Goal: Information Seeking & Learning: Learn about a topic

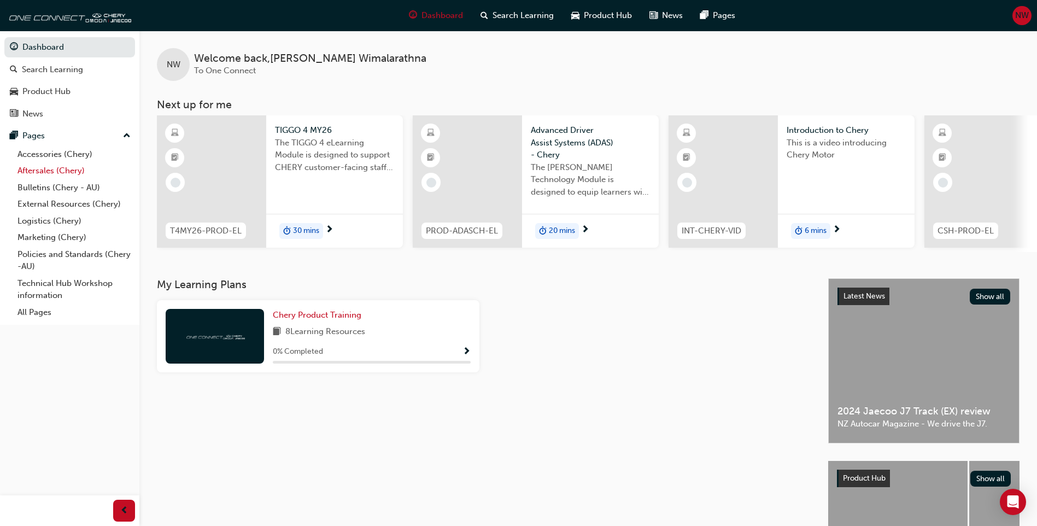
click at [61, 171] on link "Aftersales (Chery)" at bounding box center [74, 170] width 122 height 17
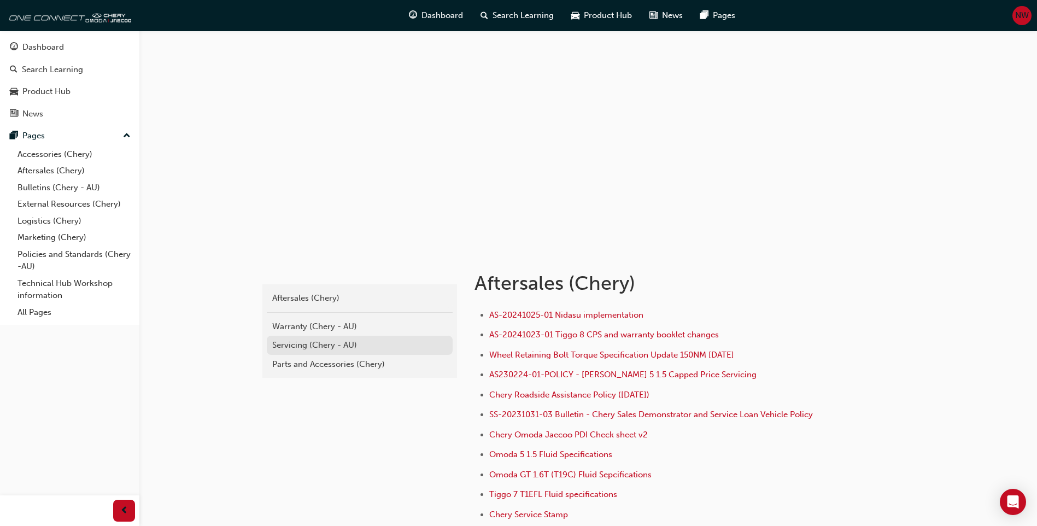
click at [291, 343] on div "Servicing (Chery - AU)" at bounding box center [359, 345] width 175 height 13
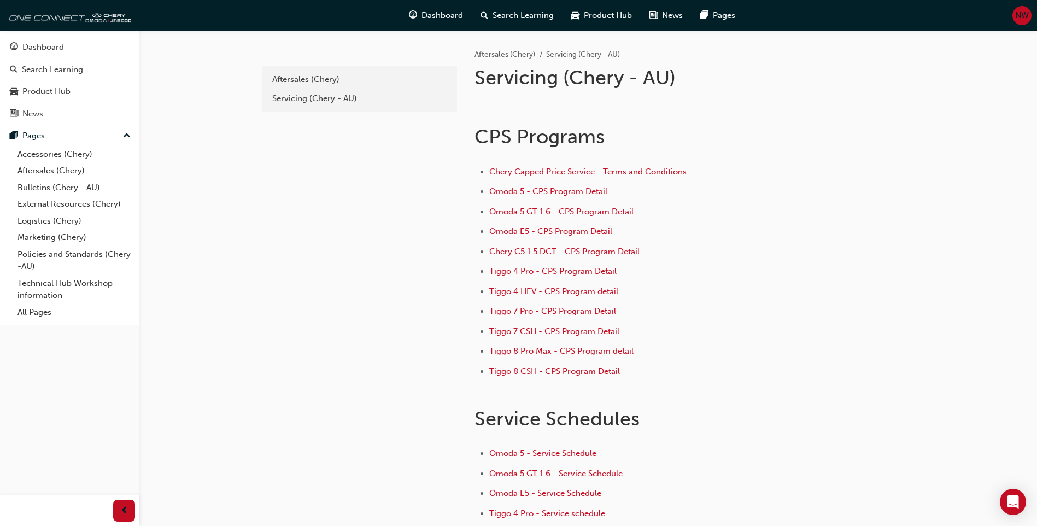
click at [534, 191] on span "Omoda 5 - CPS Program Detail" at bounding box center [548, 191] width 118 height 10
click at [799, 193] on li "Omoda 5 - CPS Program Detail" at bounding box center [659, 193] width 340 height 16
click at [834, 308] on div "﻿ CPS Programs Chery Capped Price Service - Terms and Conditions Omoda 5 - CPS …" at bounding box center [686, 327] width 424 height 469
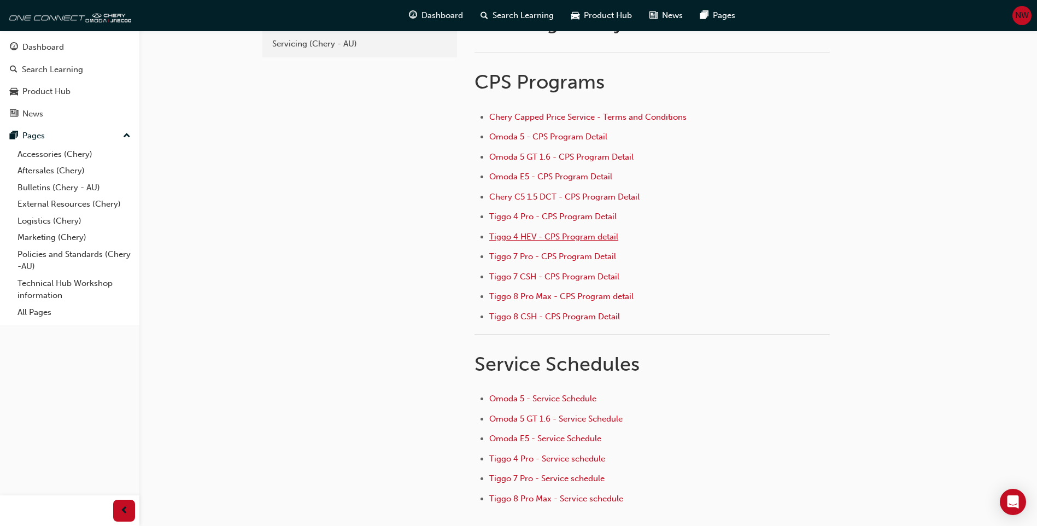
click at [532, 237] on span "Tiggo 4 HEV - CPS Program detail" at bounding box center [553, 237] width 129 height 10
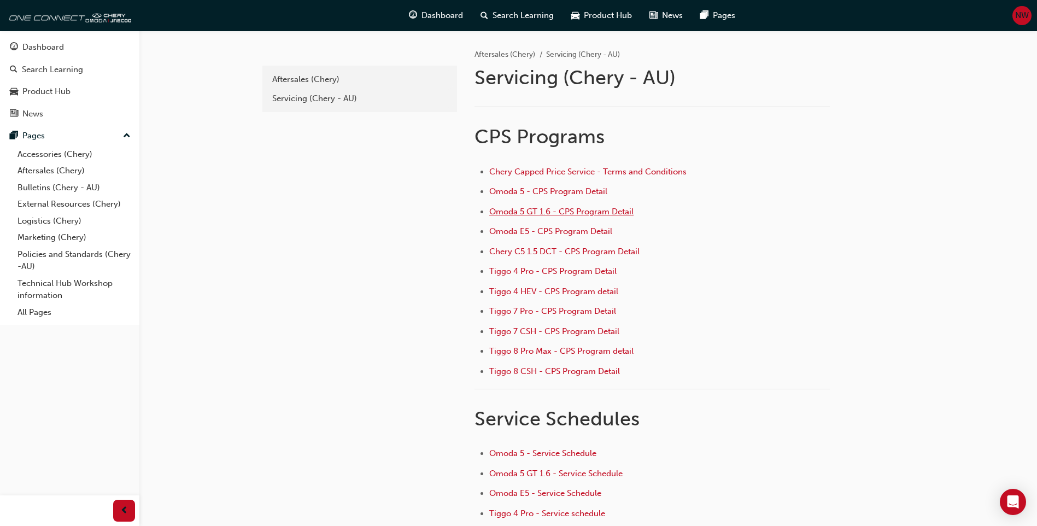
click at [525, 209] on span "Omoda 5 GT 1.6 - CPS Program Detail" at bounding box center [561, 212] width 144 height 10
